Goal: Information Seeking & Learning: Learn about a topic

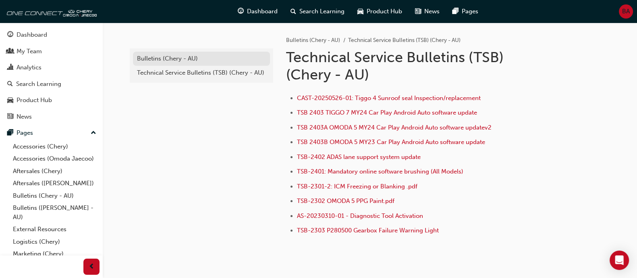
click at [204, 60] on div "Bulletins (Chery - AU)" at bounding box center [201, 58] width 129 height 9
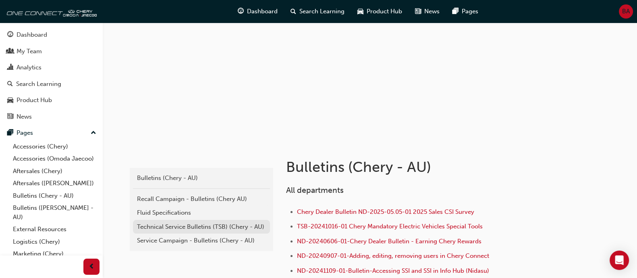
scroll to position [100, 0]
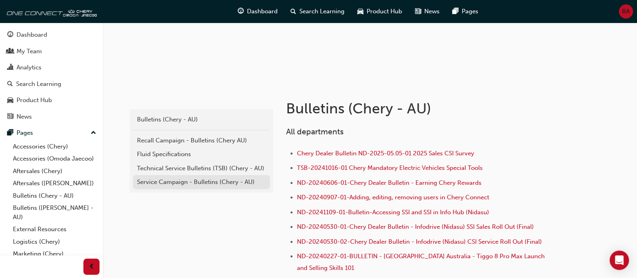
click at [193, 182] on div "Service Campaign - Bulletins (Chery - AU)" at bounding box center [201, 181] width 129 height 9
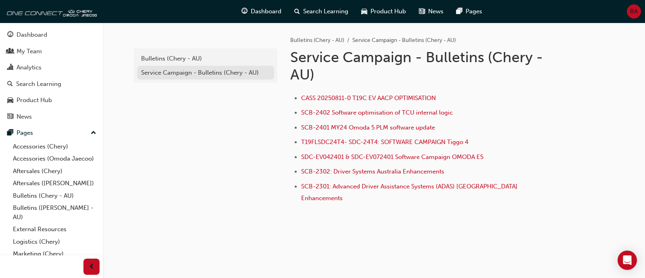
click at [204, 75] on div "Service Campaign - Bulletins (Chery - AU)" at bounding box center [205, 72] width 129 height 9
click at [197, 55] on div "Bulletins (Chery - AU)" at bounding box center [205, 58] width 129 height 9
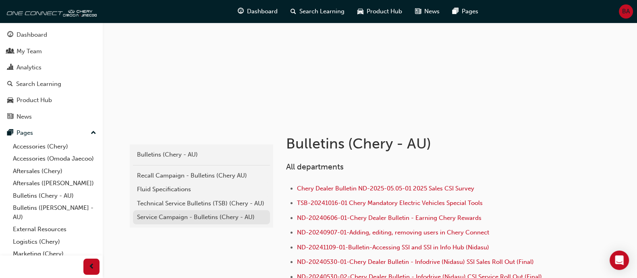
scroll to position [151, 0]
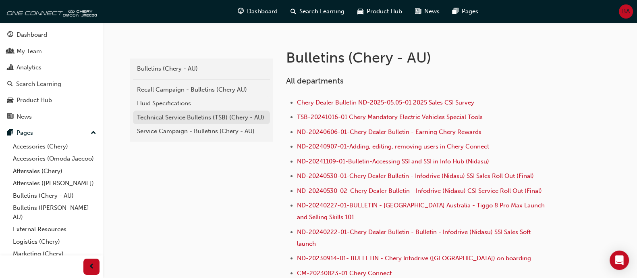
click at [187, 115] on div "Technical Service Bulletins (TSB) (Chery - AU)" at bounding box center [201, 117] width 129 height 9
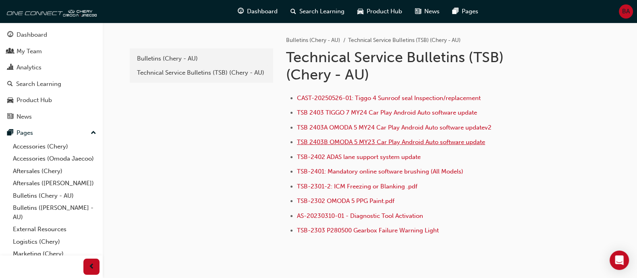
click at [379, 138] on span "TSB 2403B OMODA 5 MY23 Car Play Android Auto software update" at bounding box center [391, 141] width 188 height 7
